Goal: Task Accomplishment & Management: Complete application form

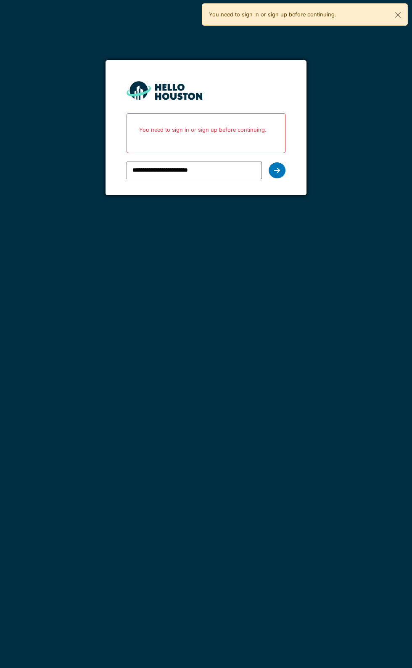
click at [277, 169] on icon at bounding box center [277, 170] width 6 height 7
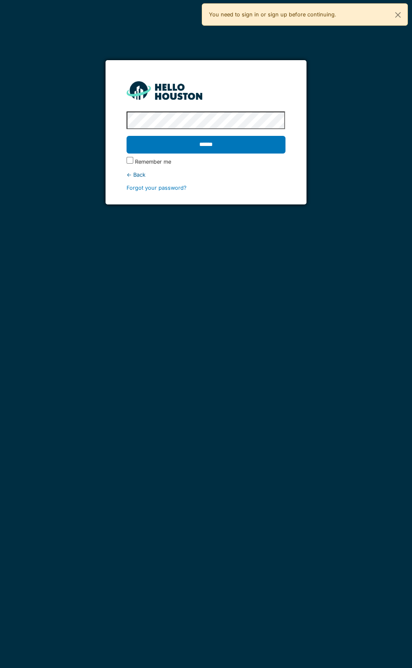
click at [227, 139] on input "******" at bounding box center [206, 145] width 159 height 18
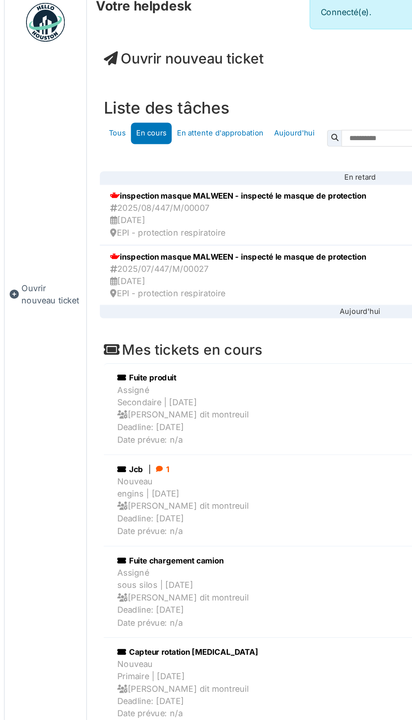
click at [132, 45] on span "Ouvrir nouveau ticket" at bounding box center [120, 44] width 104 height 11
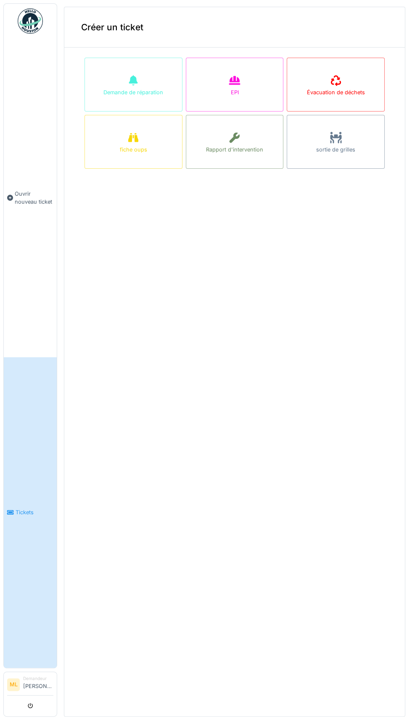
click at [218, 81] on div "EPI" at bounding box center [235, 85] width 98 height 54
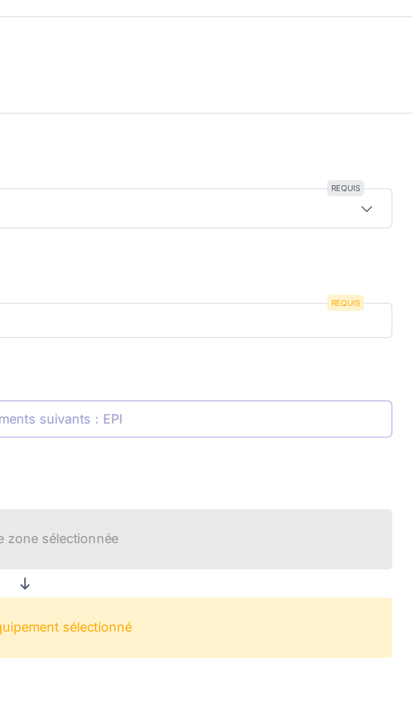
click at [378, 87] on icon at bounding box center [377, 87] width 7 height 5
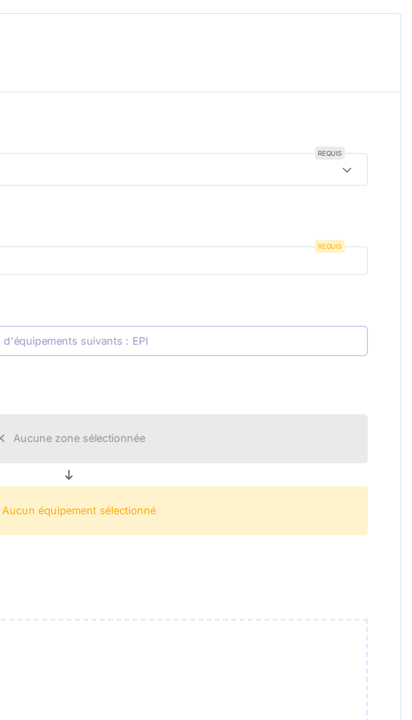
click at [378, 85] on icon at bounding box center [377, 87] width 7 height 5
